Goal: Task Accomplishment & Management: Manage account settings

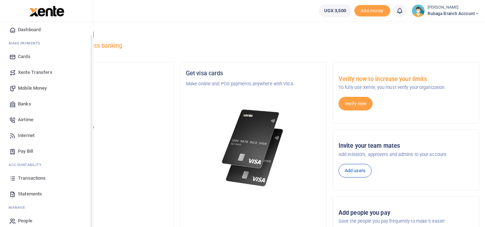
scroll to position [29, 0]
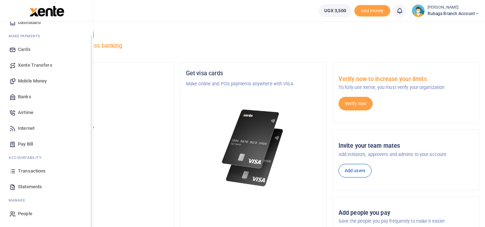
drag, startPoint x: 91, startPoint y: 134, endPoint x: 91, endPoint y: 160, distance: 26.2
click at [91, 160] on div "Start Dashboard M ake Payments Cards Xente Transfers Mobile Money Banks Airtime…" at bounding box center [46, 135] width 93 height 227
click at [33, 186] on span "Statements" at bounding box center [30, 187] width 24 height 7
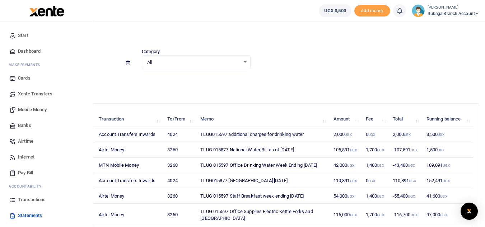
click at [37, 199] on span "Transactions" at bounding box center [32, 200] width 28 height 7
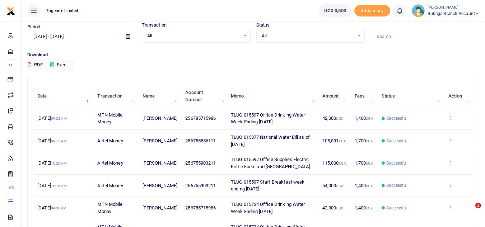
scroll to position [32, 0]
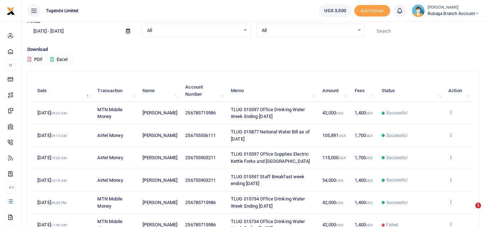
click at [451, 180] on icon at bounding box center [451, 179] width 5 height 5
click at [427, 188] on link "View details" at bounding box center [424, 192] width 57 height 10
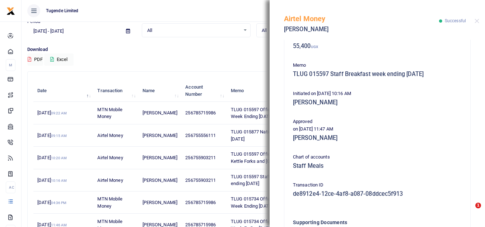
scroll to position [183, 0]
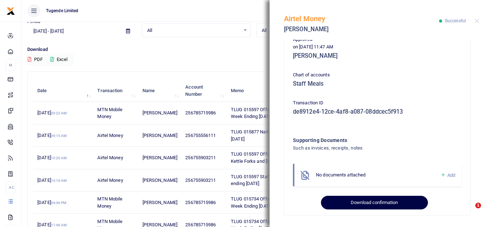
click at [357, 206] on button "Download confirmation" at bounding box center [374, 203] width 107 height 14
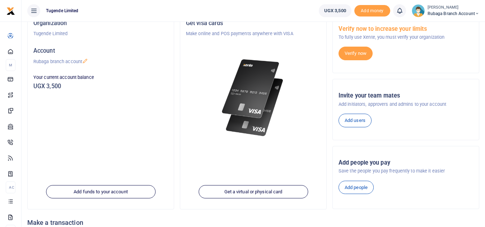
scroll to position [48, 0]
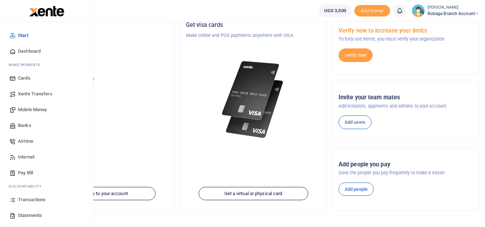
click at [35, 201] on span "Transactions" at bounding box center [32, 200] width 28 height 7
